Goal: Find specific page/section: Find specific page/section

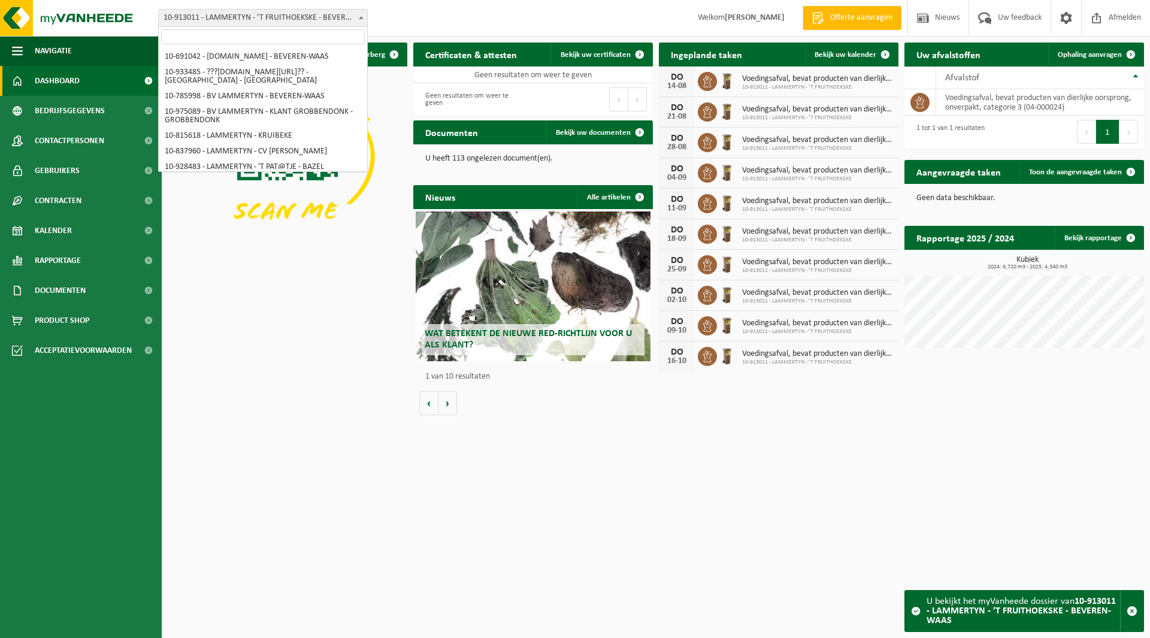
click at [278, 22] on span "10-913011 - LAMMERTYN - ’T FRUITHOEKSKE - BEVEREN-WAAS" at bounding box center [263, 18] width 208 height 17
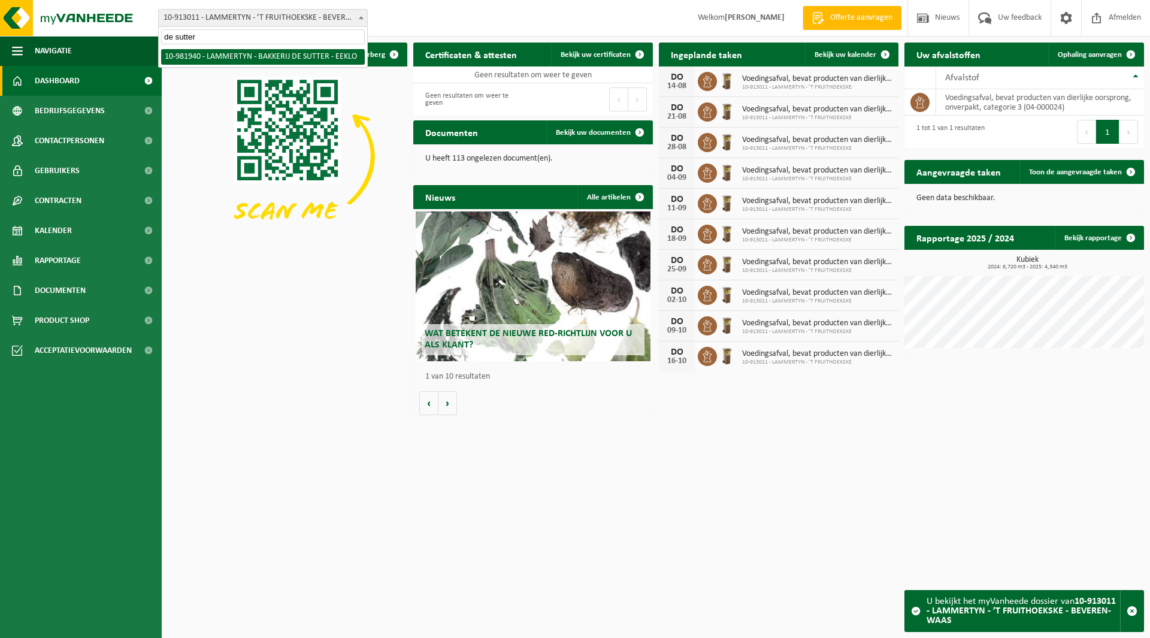
type input "de sutter"
select select "162275"
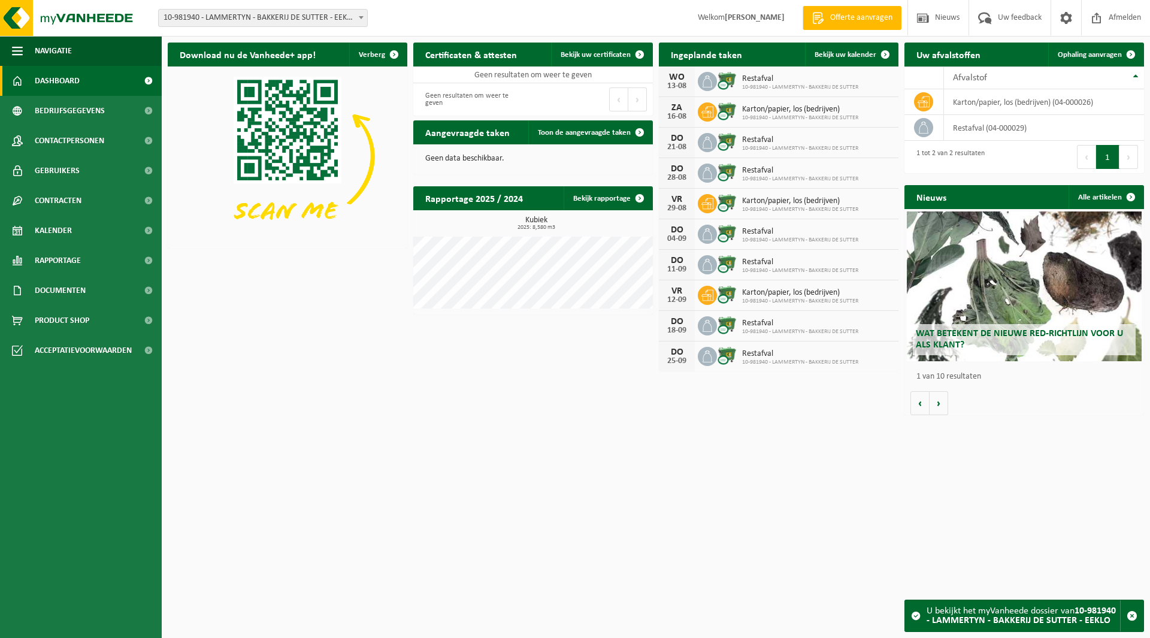
click at [232, 22] on span "10-981940 - LAMMERTYN - BAKKERIJ DE SUTTER - EEKLO" at bounding box center [263, 18] width 208 height 17
type input "dreamride"
select select "163269"
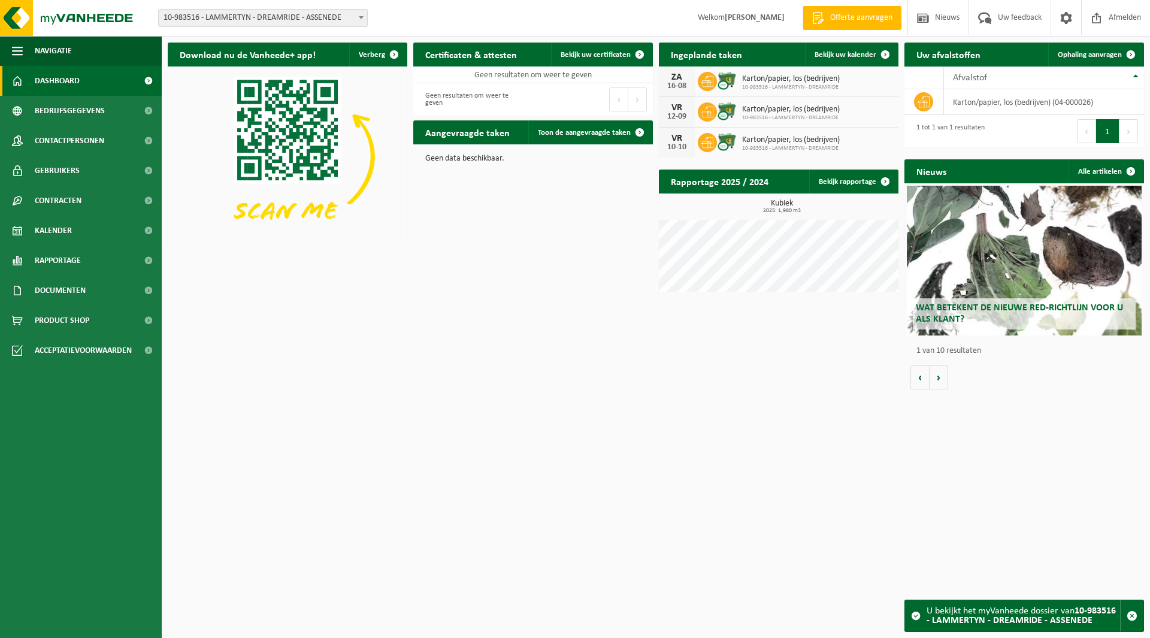
click at [283, 22] on span "10-983516 - LAMMERTYN - DREAMRIDE - ASSENEDE" at bounding box center [263, 18] width 208 height 17
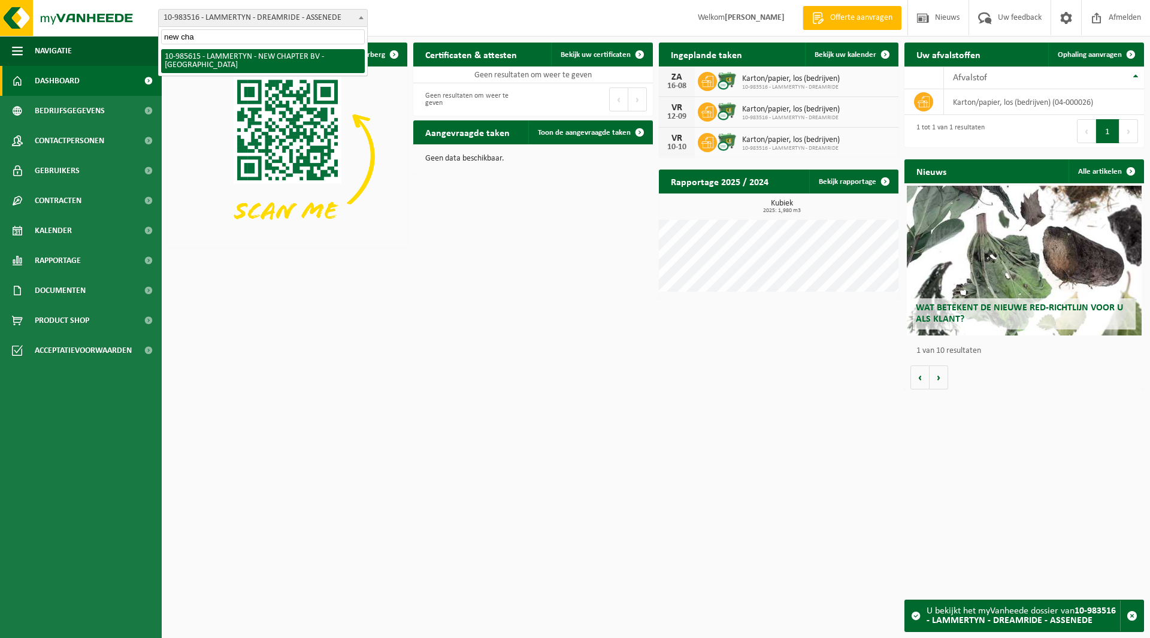
type input "new cha"
select select "165194"
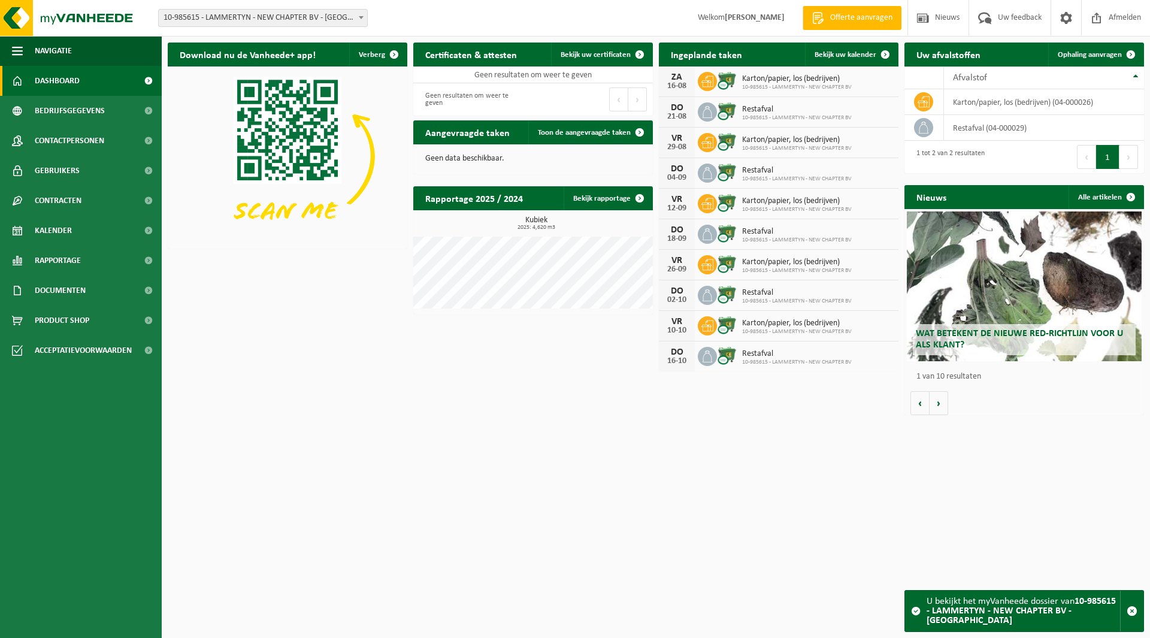
click at [232, 13] on span "10-985615 - LAMMERTYN - NEW CHAPTER BV - [GEOGRAPHIC_DATA]" at bounding box center [263, 18] width 208 height 17
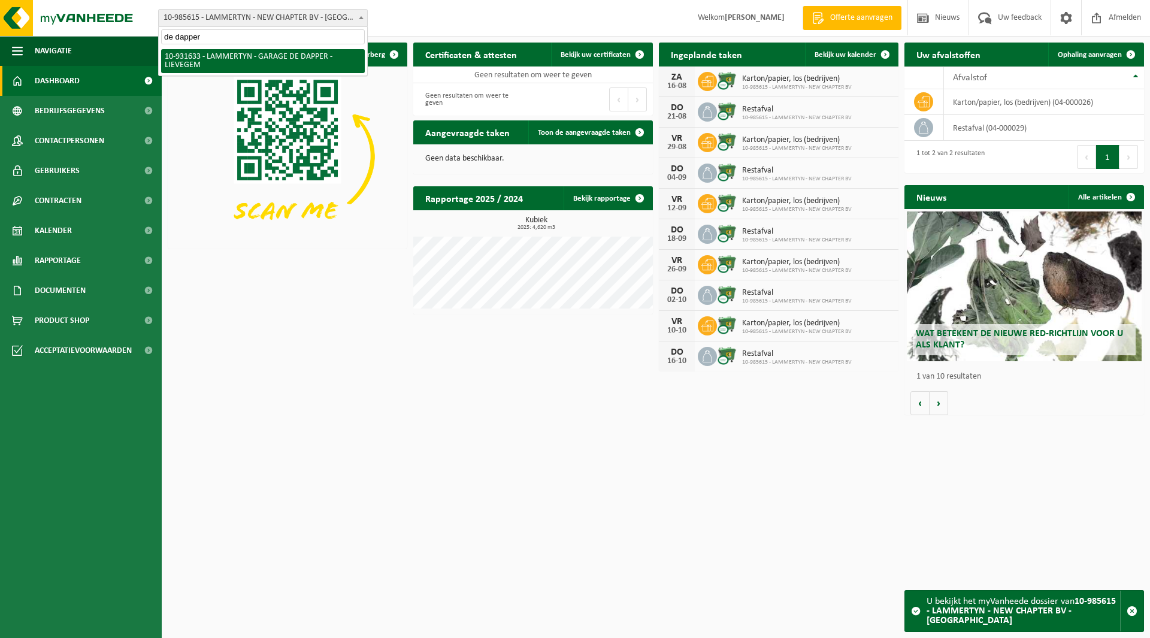
type input "de dapper"
select select "134806"
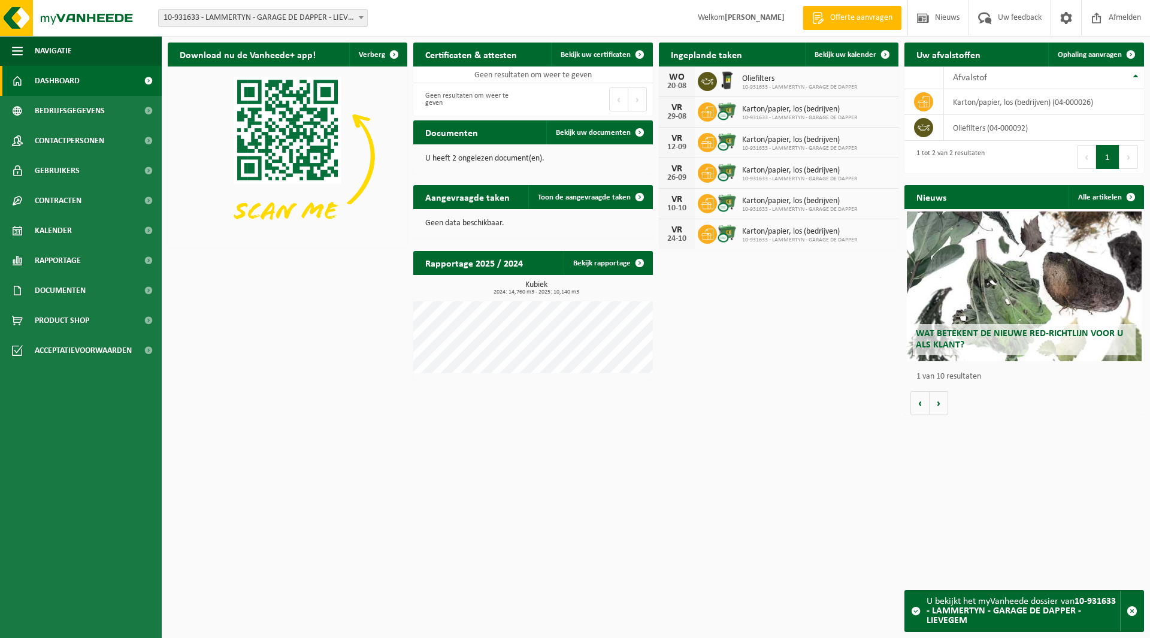
click at [253, 18] on span "10-931633 - LAMMERTYN - GARAGE DE DAPPER - LIEVEGEM" at bounding box center [263, 18] width 208 height 17
type input "scarp"
select select "99011"
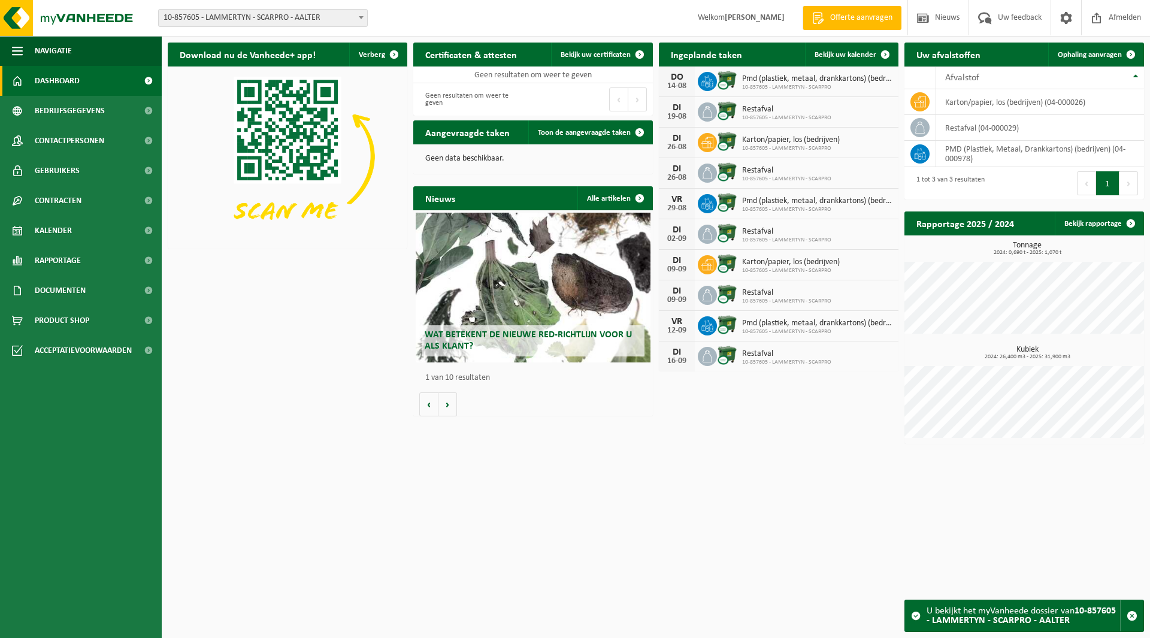
click at [213, 20] on span "10-857605 - LAMMERTYN - SCARPRO - AALTER" at bounding box center [263, 18] width 208 height 17
type input "sca"
click at [243, 20] on span "10-857605 - LAMMERTYN - SCARPRO - AALTER" at bounding box center [263, 18] width 208 height 17
type input "vancoi"
select select "168157"
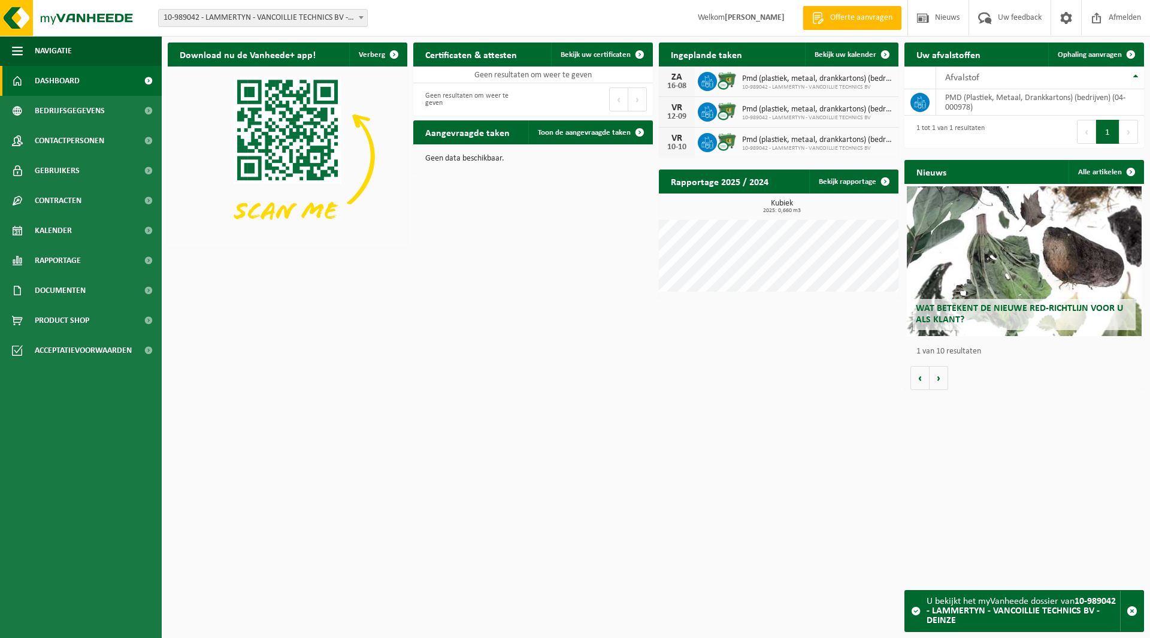
click at [261, 19] on span "10-989042 - LAMMERTYN - VANCOILLIE TECHNICS BV - DEINZE" at bounding box center [263, 18] width 208 height 17
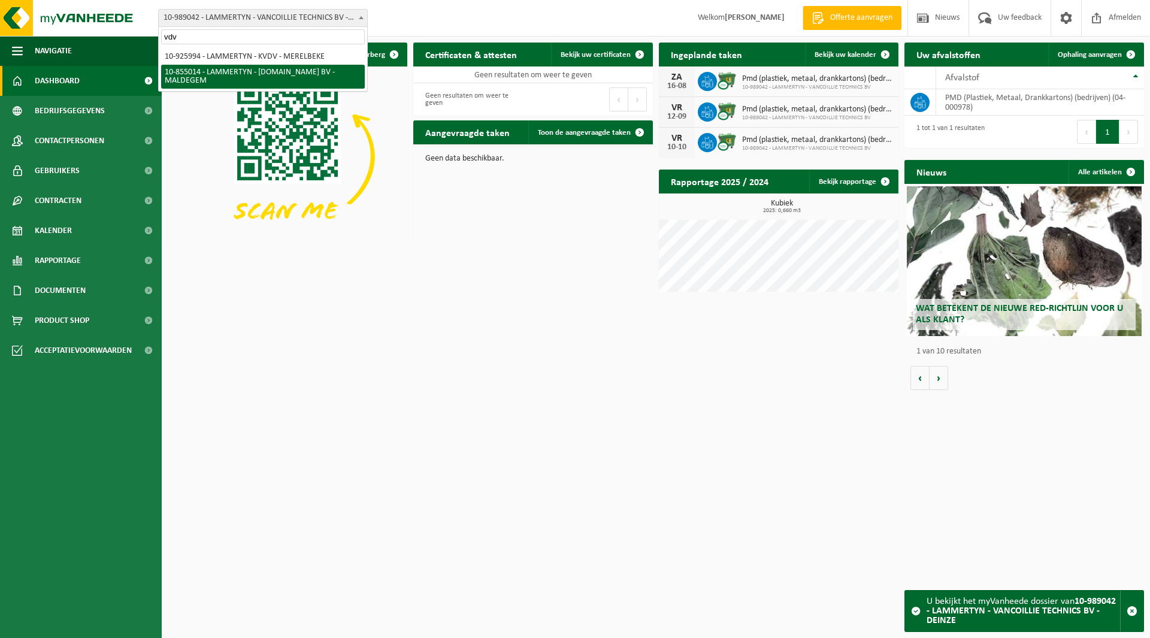
type input "vdv"
select select "98099"
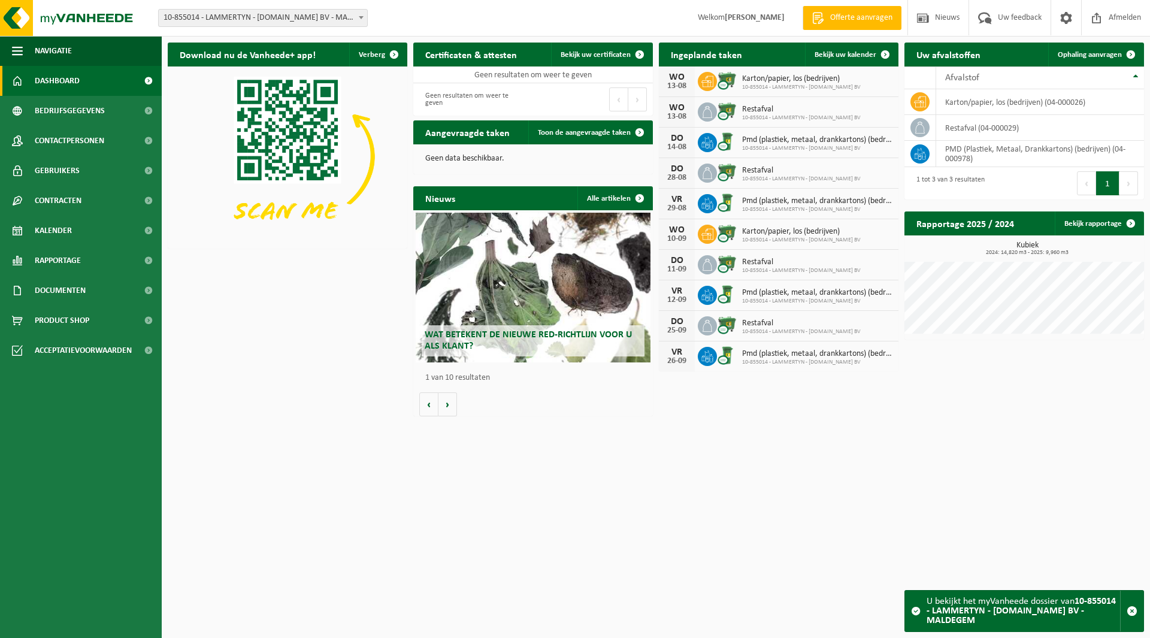
click at [223, 21] on span "10-855014 - LAMMERTYN - [DOMAIN_NAME] BV - MALDEGEM" at bounding box center [263, 18] width 208 height 17
type input "culi"
select select "88701"
